Goal: Navigation & Orientation: Understand site structure

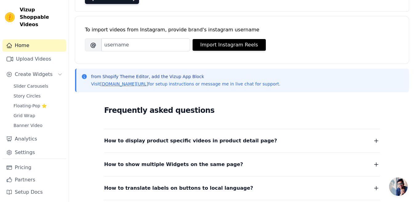
scroll to position [41, 0]
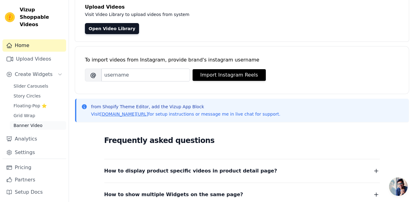
click at [29, 122] on span "Banner Video" at bounding box center [28, 125] width 29 height 6
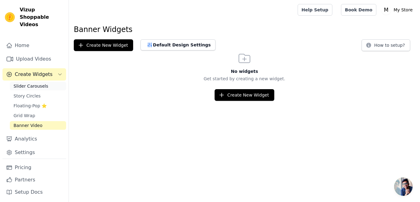
click at [46, 82] on link "Slider Carousels" at bounding box center [38, 86] width 56 height 9
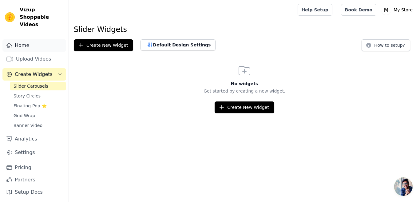
click at [18, 39] on link "Home" at bounding box center [34, 45] width 64 height 12
